Goal: Task Accomplishment & Management: Use online tool/utility

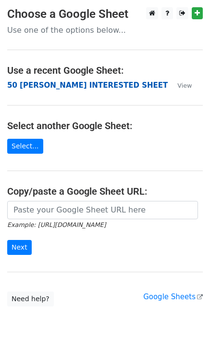
click at [62, 86] on strong "50 [PERSON_NAME] INTERESTED SHEET" at bounding box center [87, 85] width 161 height 9
click at [27, 89] on strong "50 [PERSON_NAME] INTERESTED SHEET" at bounding box center [87, 85] width 161 height 9
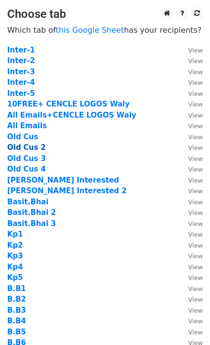
click at [37, 146] on strong "Old Cus 2" at bounding box center [26, 147] width 39 height 9
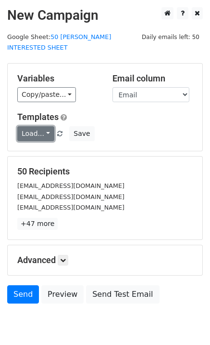
click at [28, 126] on link "Load..." at bounding box center [35, 133] width 37 height 15
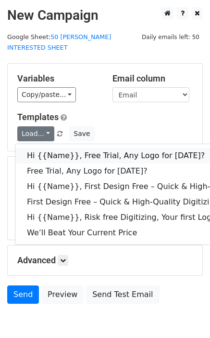
click at [44, 148] on link "Hi {{Name}}, Free Trial, Any Logo for today?" at bounding box center [153, 155] width 276 height 15
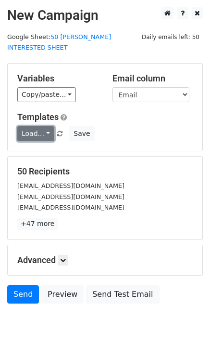
click at [24, 127] on link "Load..." at bounding box center [35, 133] width 37 height 15
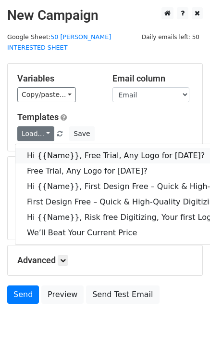
click at [49, 148] on link "Hi {{Name}}, Free Trial, Any Logo for today?" at bounding box center [153, 155] width 276 height 15
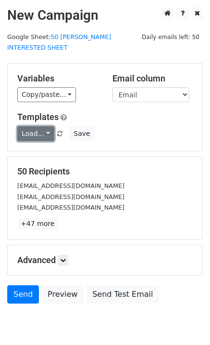
click at [35, 127] on link "Load..." at bounding box center [35, 133] width 37 height 15
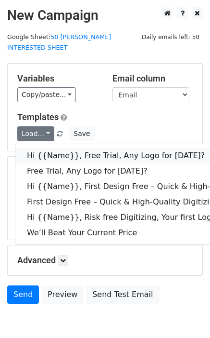
click at [44, 148] on link "Hi {{Name}}, Free Trial, Any Logo for today?" at bounding box center [153, 155] width 276 height 15
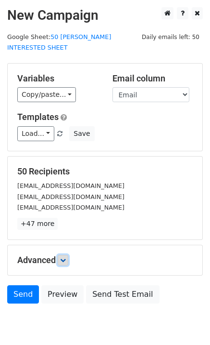
click at [66, 257] on icon at bounding box center [63, 260] width 6 height 6
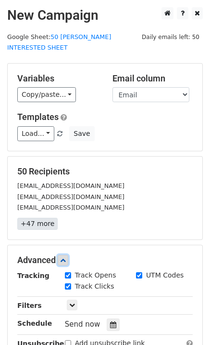
scroll to position [124, 0]
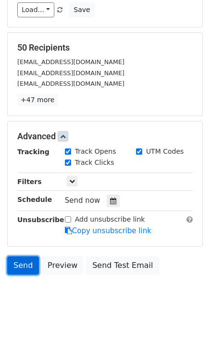
click at [26, 256] on link "Send" at bounding box center [23, 265] width 32 height 18
